Goal: Navigation & Orientation: Find specific page/section

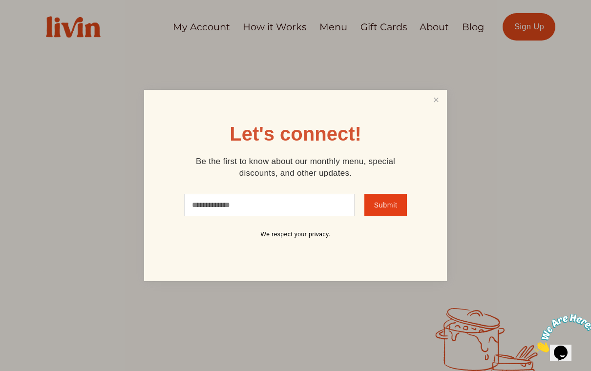
click at [437, 98] on link "Close" at bounding box center [436, 100] width 19 height 18
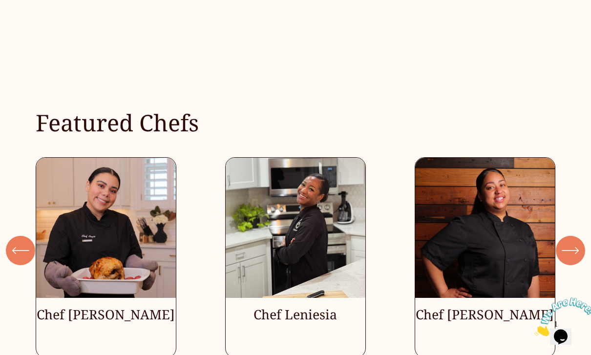
scroll to position [2286, 0]
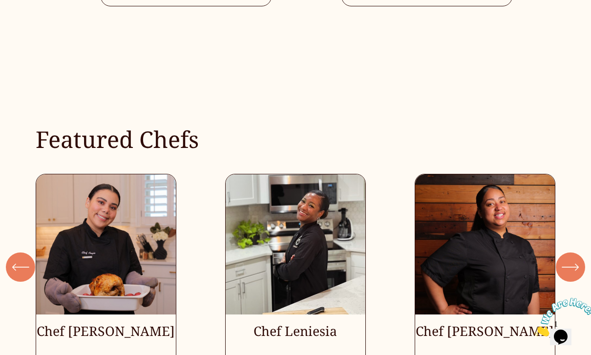
click at [574, 258] on icon "\a \a \a Next\a \a" at bounding box center [571, 267] width 18 height 18
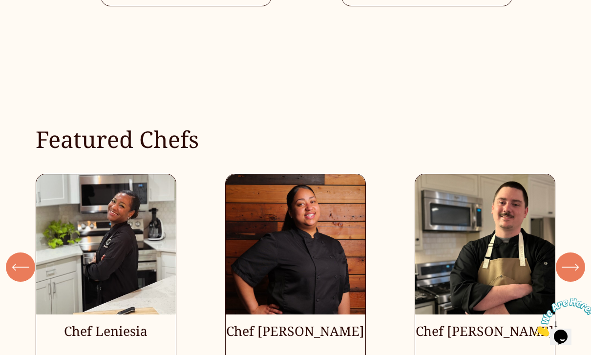
click at [574, 258] on icon "\a \a \a Next\a \a" at bounding box center [571, 267] width 18 height 18
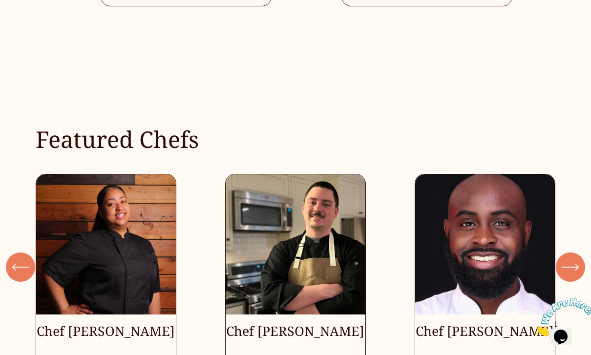
click at [574, 258] on icon "\a \a \a Next\a \a" at bounding box center [571, 267] width 18 height 18
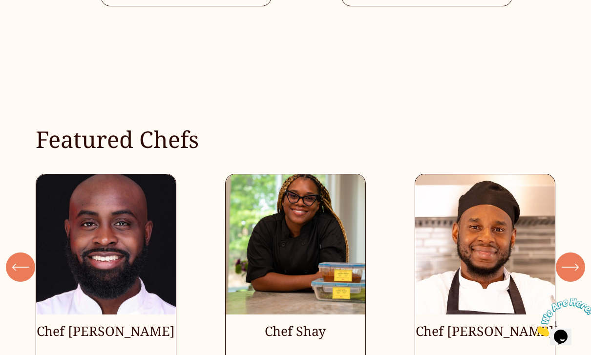
click at [443, 297] on ul "Chef Angie Chef Leniesia" at bounding box center [296, 274] width 520 height 201
click at [468, 299] on ul "Chef Angie Chef Leniesia" at bounding box center [296, 274] width 520 height 201
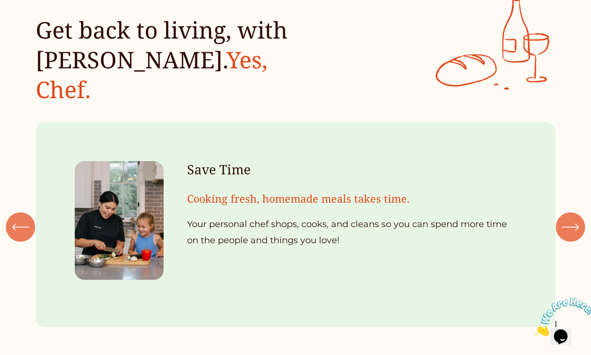
scroll to position [906, 0]
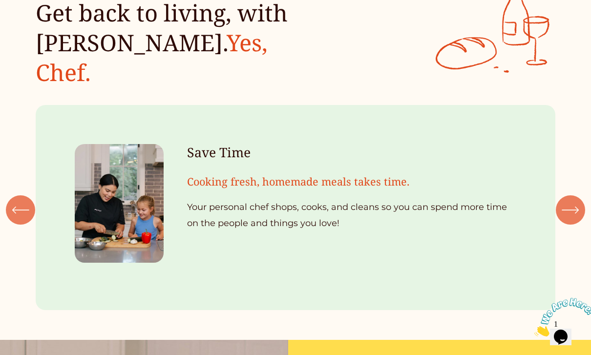
click at [568, 201] on icon "\a \a \a Next\a \a" at bounding box center [571, 210] width 18 height 18
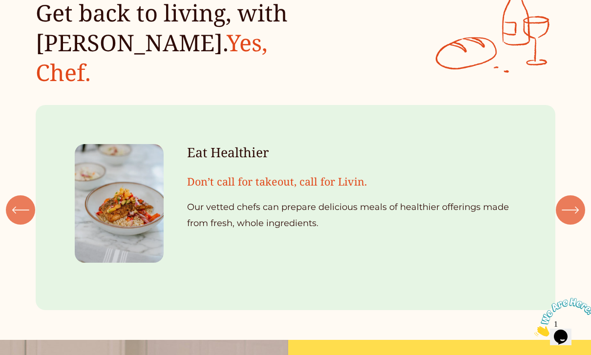
click at [568, 201] on icon "\a \a \a Next\a \a" at bounding box center [571, 210] width 18 height 18
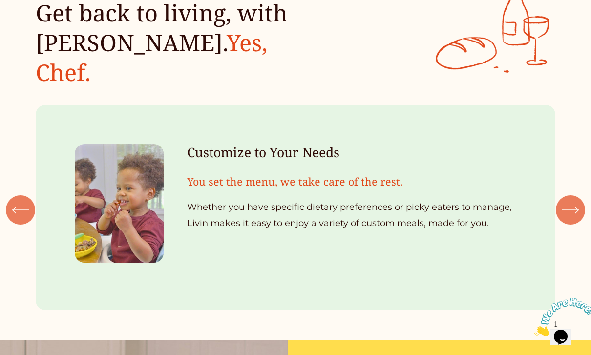
click at [568, 201] on icon "\a \a \a Next\a \a" at bounding box center [571, 210] width 18 height 18
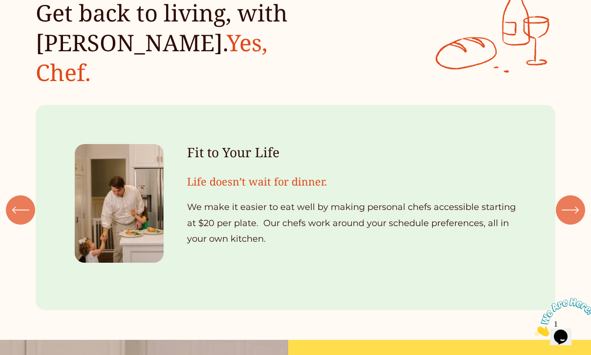
click at [13, 201] on icon "\a \a Previous\a \a \a" at bounding box center [21, 210] width 18 height 18
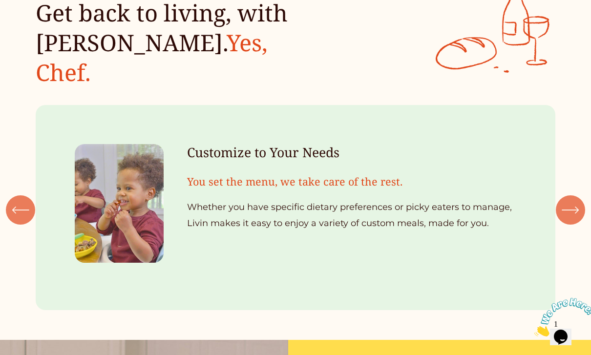
click at [586, 178] on div "Save Time Cooking fresh, homemade meals takes time. Your personal chef shops, c…" at bounding box center [295, 208] width 591 height 206
click at [584, 195] on div "\a \a \a Next\a \a" at bounding box center [570, 209] width 29 height 29
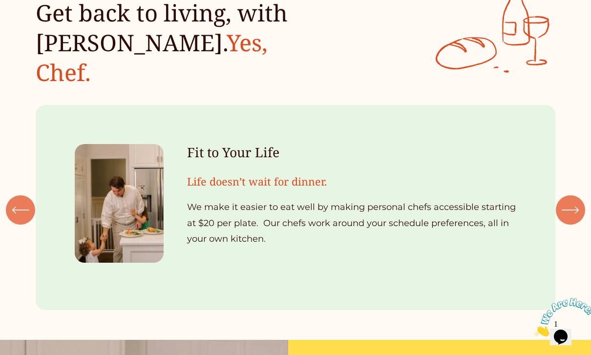
click at [584, 195] on div "\a \a \a Next\a \a" at bounding box center [570, 209] width 29 height 29
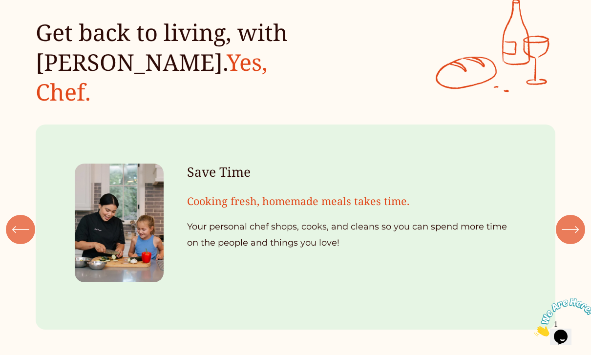
scroll to position [885, 0]
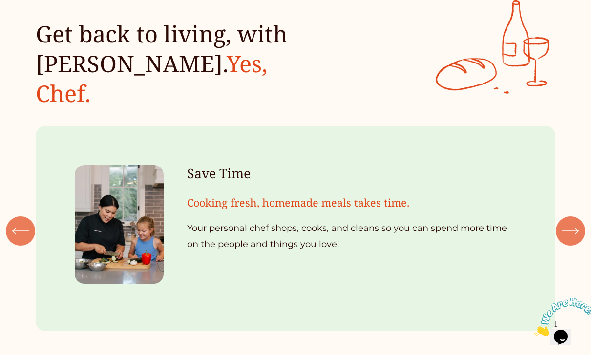
click at [570, 222] on icon "\a \a \a Next\a \a" at bounding box center [571, 231] width 18 height 18
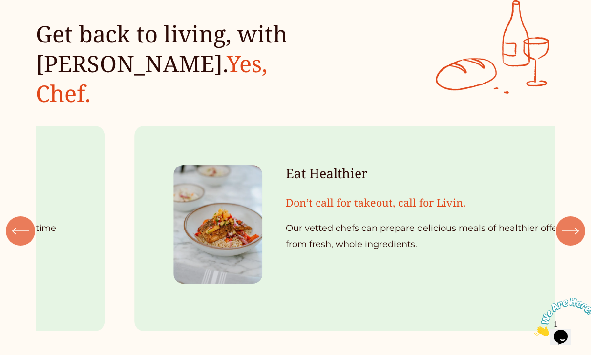
click at [570, 222] on icon "\a \a \a Next\a \a" at bounding box center [571, 231] width 18 height 18
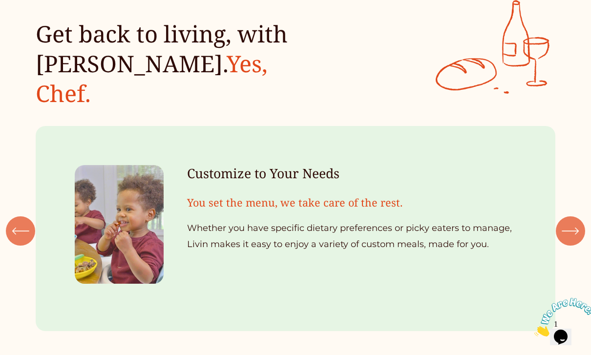
click at [570, 222] on icon "\a \a \a Next\a \a" at bounding box center [571, 231] width 18 height 18
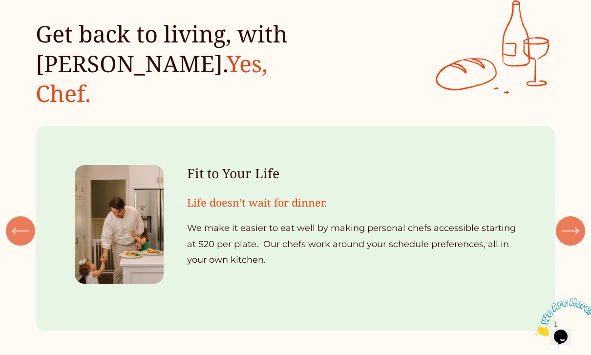
click at [570, 222] on icon "\a \a \a Next\a \a" at bounding box center [571, 231] width 18 height 18
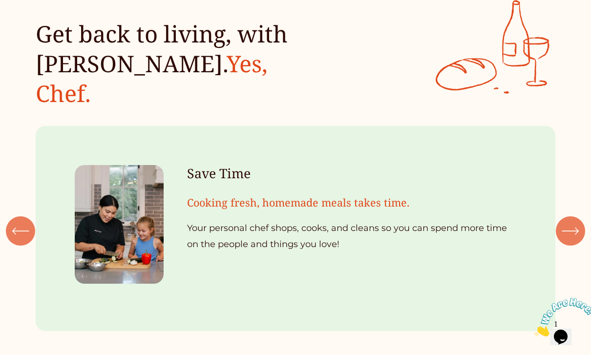
click at [570, 222] on icon "\a \a \a Next\a \a" at bounding box center [571, 231] width 18 height 18
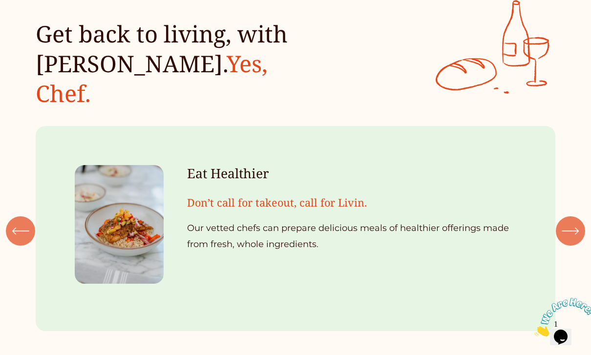
click at [570, 222] on icon "\a \a \a Next\a \a" at bounding box center [571, 231] width 18 height 18
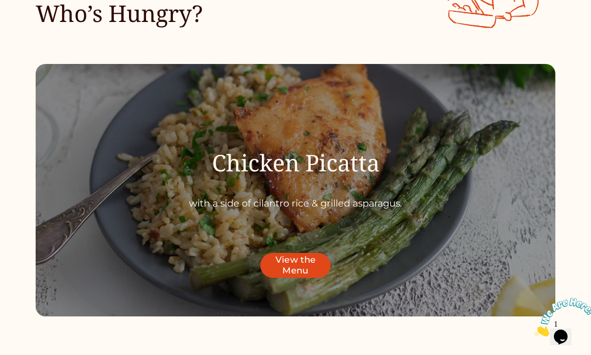
scroll to position [2764, 0]
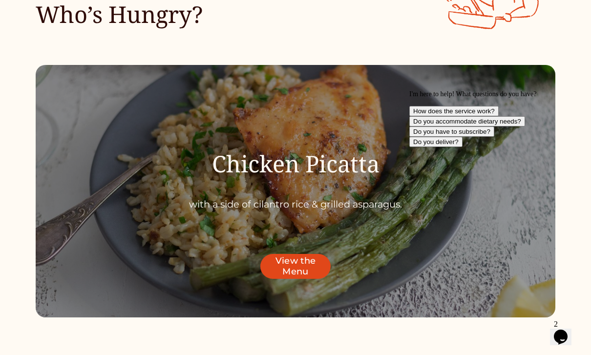
click at [305, 254] on link "View the Menu" at bounding box center [295, 266] width 70 height 25
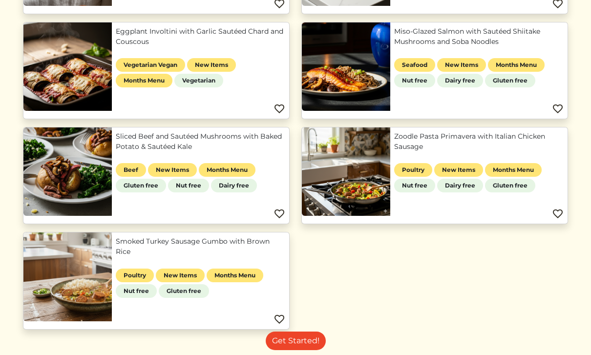
scroll to position [422, 0]
